Goal: Find contact information: Obtain details needed to contact an individual or organization

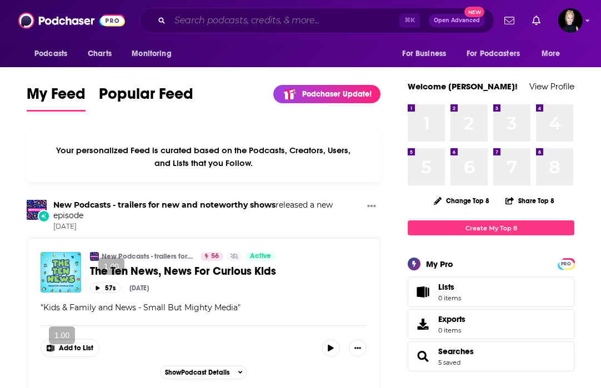
click at [248, 22] on input "Search podcasts, credits, & more..." at bounding box center [284, 21] width 229 height 18
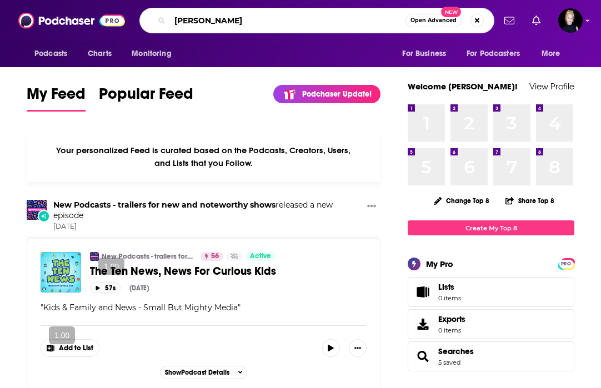
type input "[PERSON_NAME]"
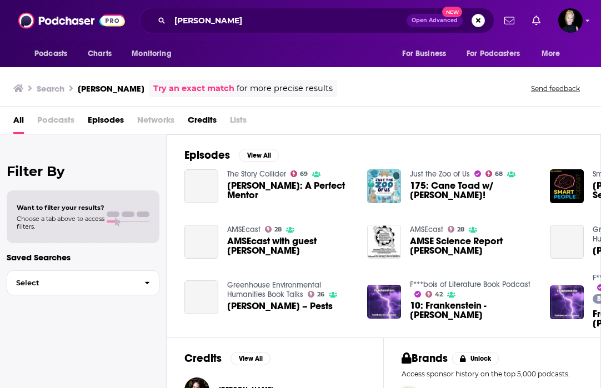
scroll to position [72, 0]
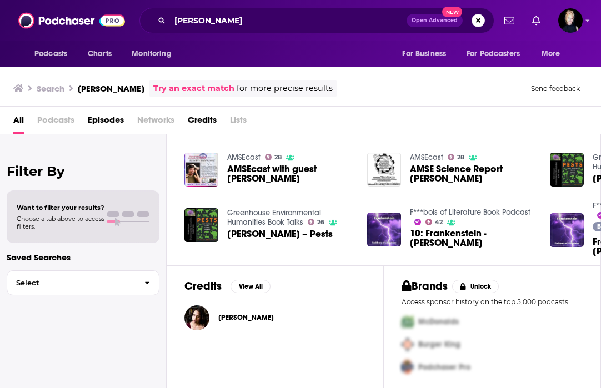
click at [264, 321] on span "[PERSON_NAME]" at bounding box center [246, 317] width 56 height 9
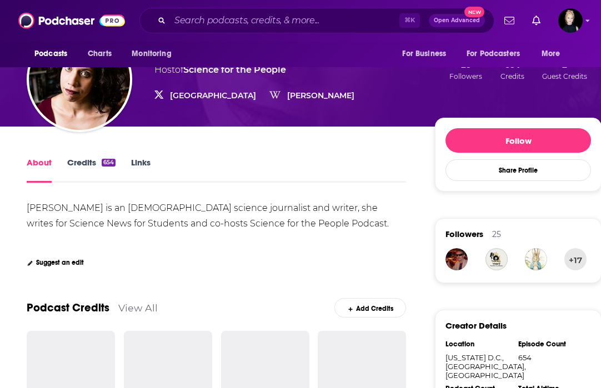
scroll to position [113, 0]
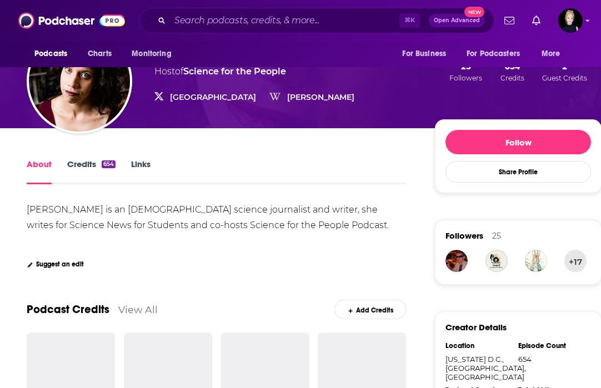
click at [92, 157] on div "About Credits 654 Links" at bounding box center [216, 170] width 379 height 27
click at [96, 167] on link "Credits 654" at bounding box center [91, 172] width 48 height 26
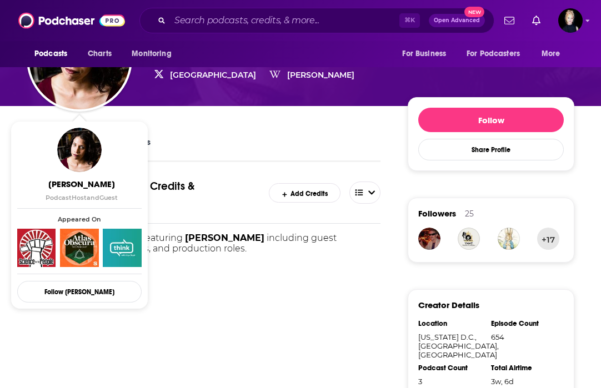
scroll to position [234, 0]
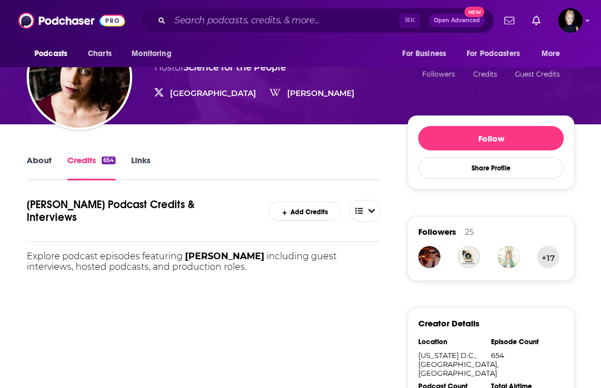
scroll to position [34, 0]
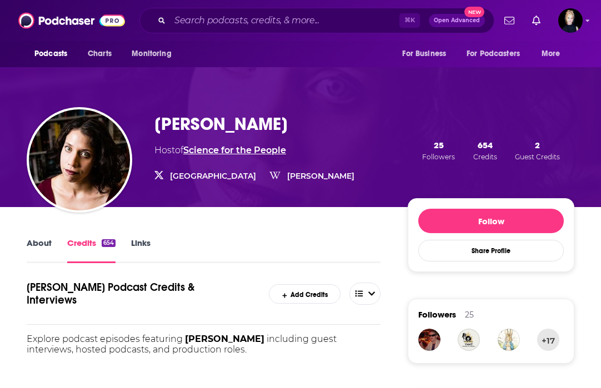
click at [254, 147] on link "Science for the People" at bounding box center [234, 150] width 103 height 11
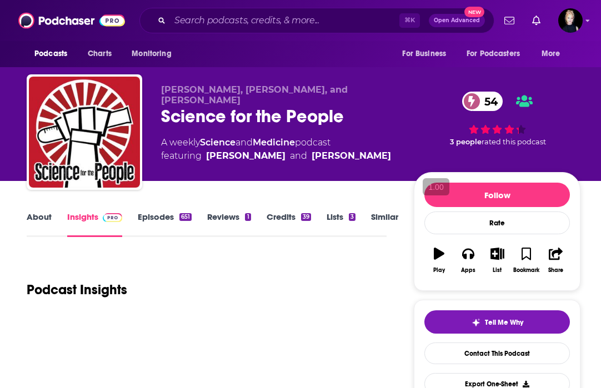
click at [108, 228] on link "Insights" at bounding box center [94, 225] width 55 height 26
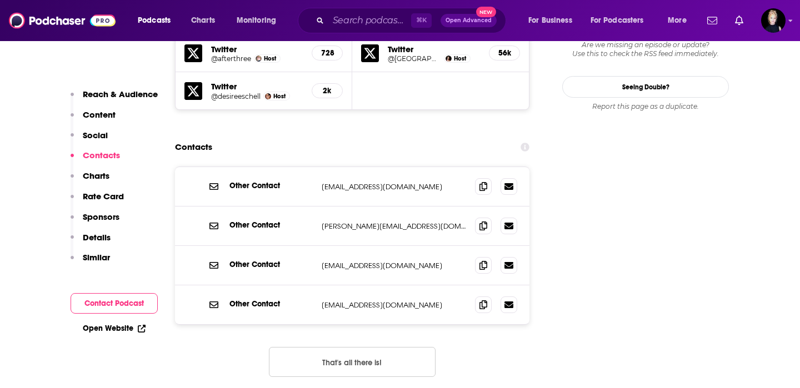
scroll to position [1154, 0]
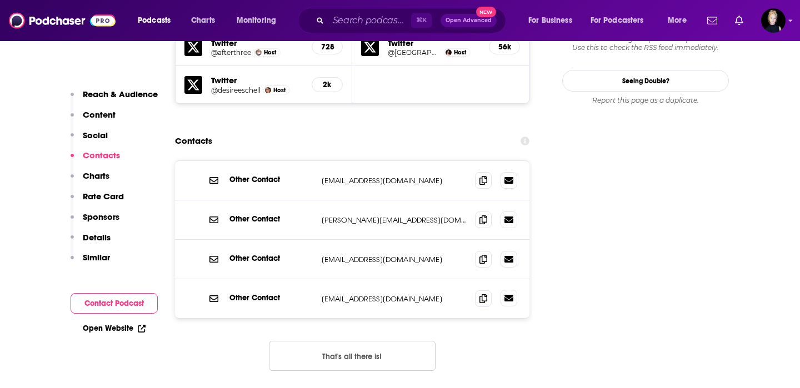
click at [509, 295] on icon at bounding box center [508, 298] width 9 height 7
